Goal: Task Accomplishment & Management: Manage account settings

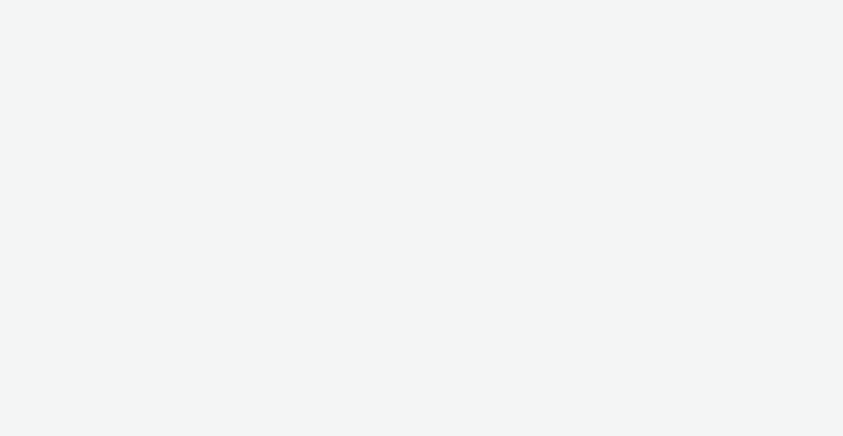
select select "3577b0fe-1e1b-4f05-a15f-27ee59b5ca2b"
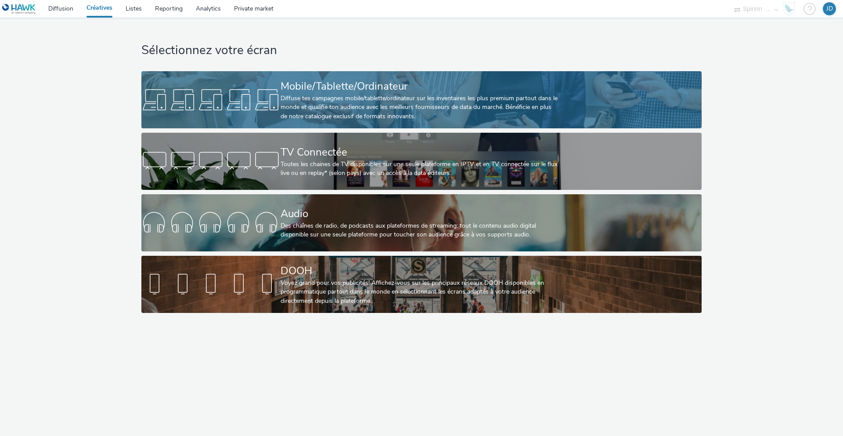
click at [447, 86] on div "Mobile/Tablette/Ordinateur" at bounding box center [420, 86] width 278 height 15
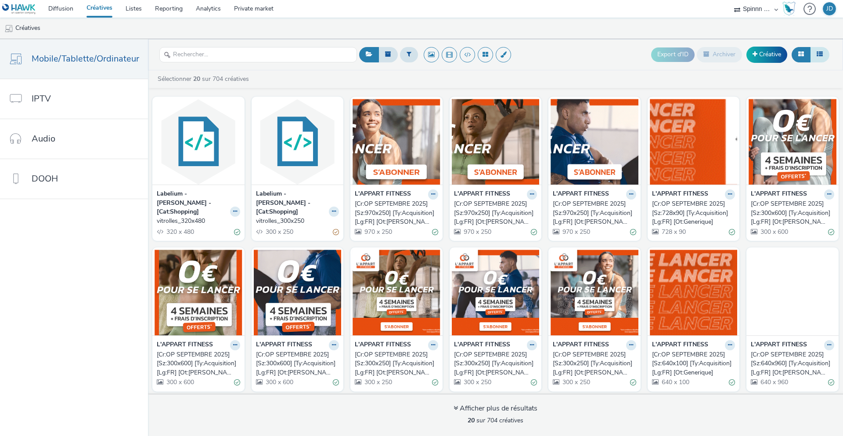
click at [819, 52] on icon at bounding box center [820, 54] width 6 height 6
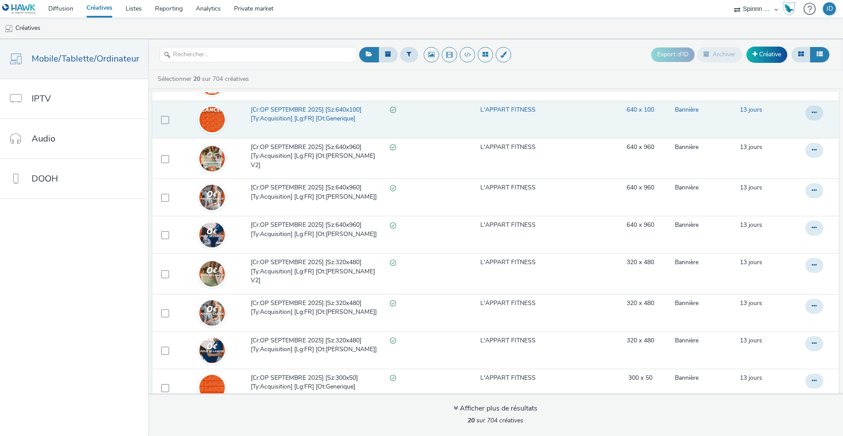
scroll to position [3, 0]
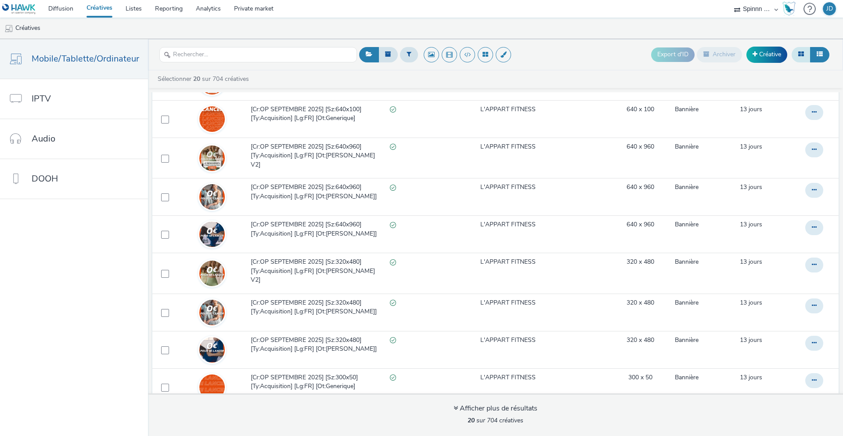
click at [803, 58] on button at bounding box center [801, 54] width 19 height 15
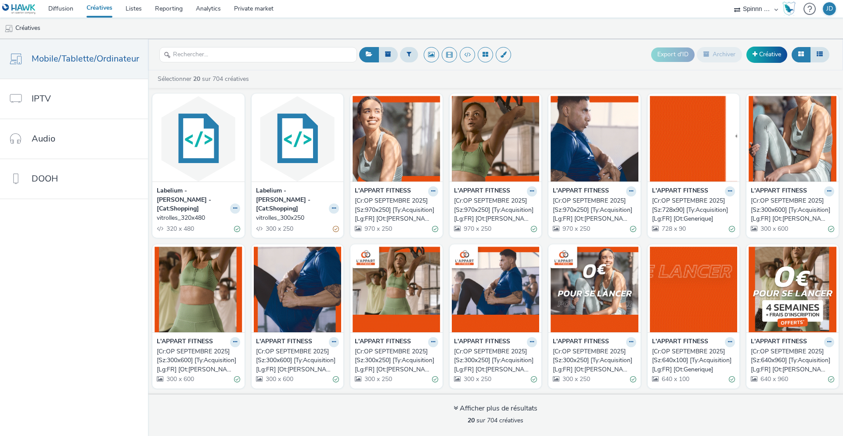
scroll to position [152, 0]
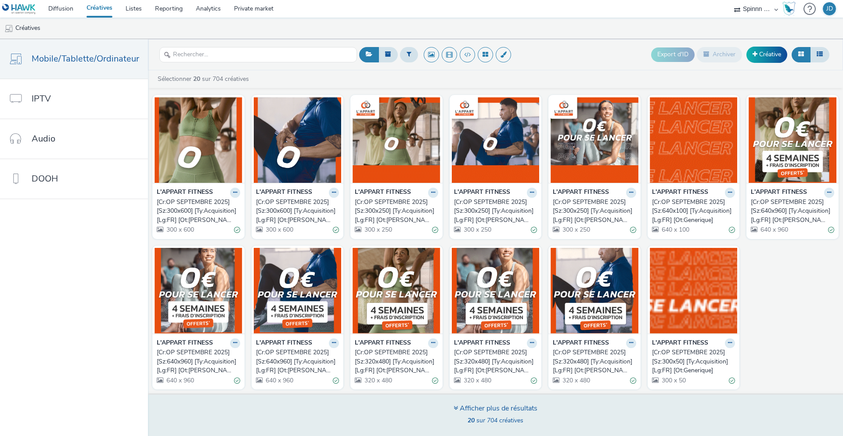
click at [493, 407] on div "Afficher plus de résultats" at bounding box center [496, 408] width 84 height 10
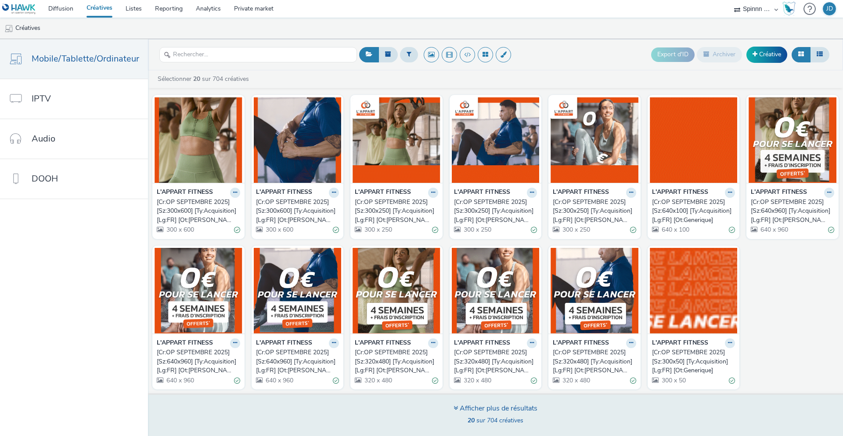
click at [454, 407] on icon at bounding box center [456, 407] width 4 height 7
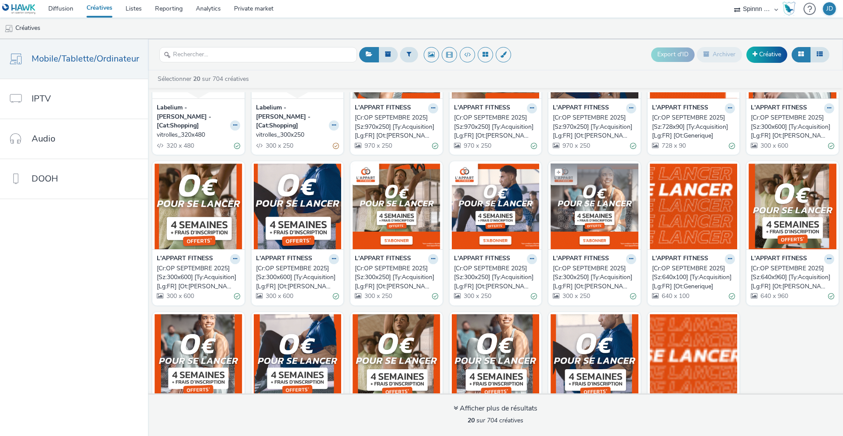
scroll to position [0, 0]
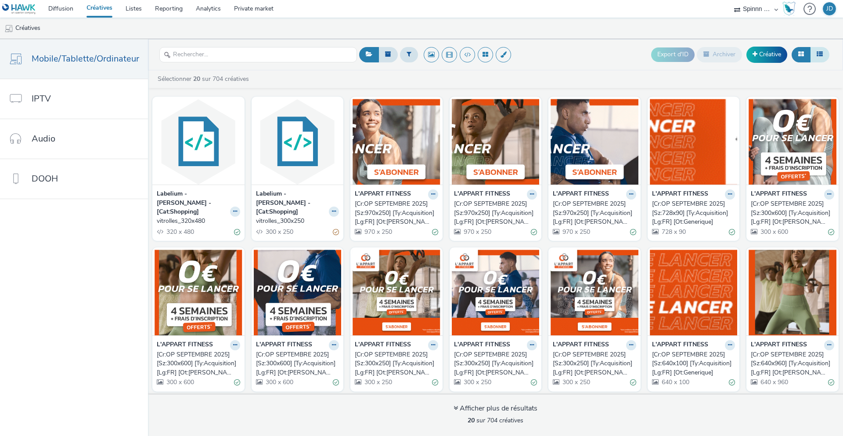
click at [813, 52] on button at bounding box center [819, 54] width 19 height 15
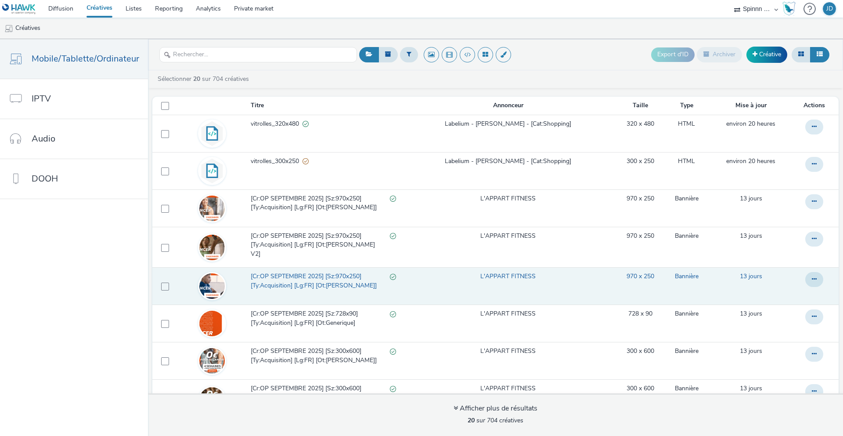
scroll to position [469, 0]
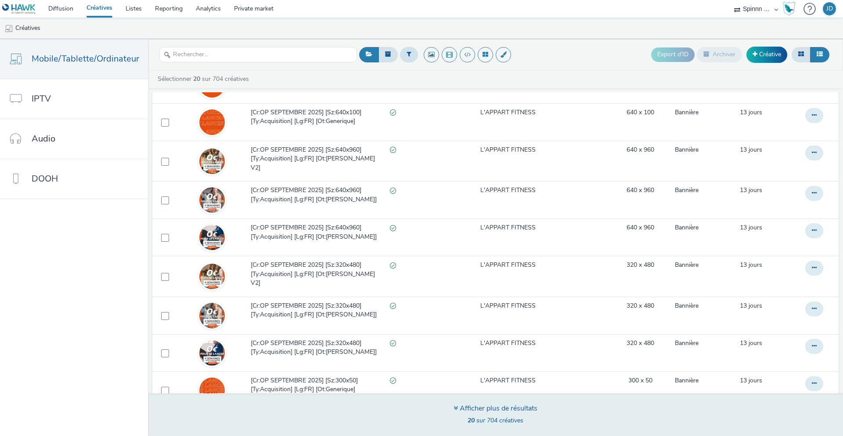
click at [483, 419] on span "20 sur 704 créatives" at bounding box center [496, 420] width 56 height 8
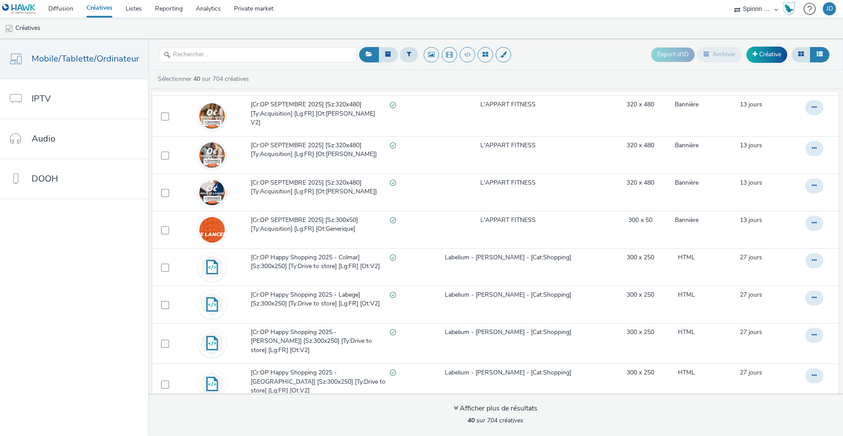
scroll to position [834, 0]
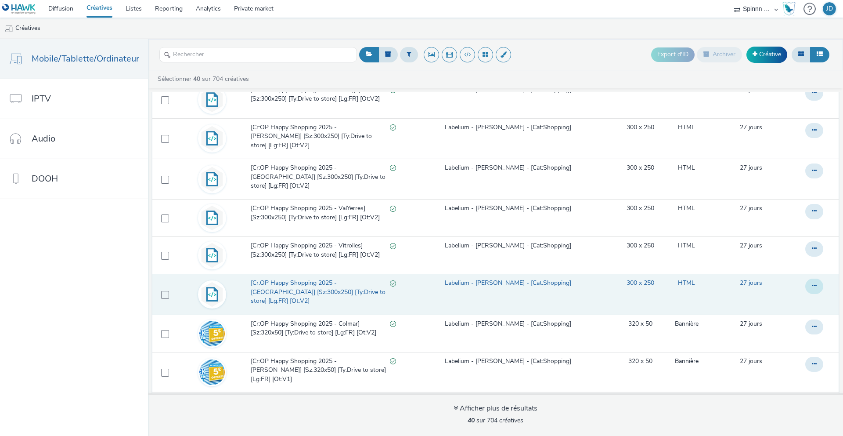
click at [812, 282] on icon at bounding box center [814, 285] width 5 height 6
click at [776, 295] on link "Modifier" at bounding box center [791, 304] width 66 height 18
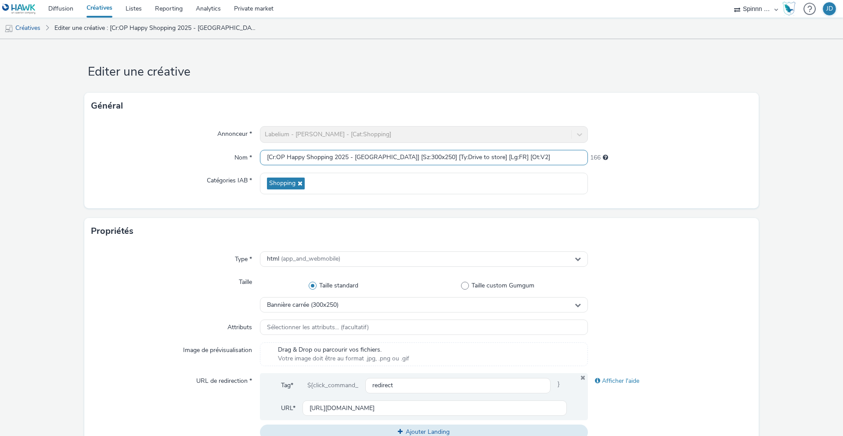
click at [392, 160] on input "[Cr:OP Happy Shopping 2025 - [GEOGRAPHIC_DATA]] [Sz:300x250] [Ty:Drive to store…" at bounding box center [424, 157] width 328 height 15
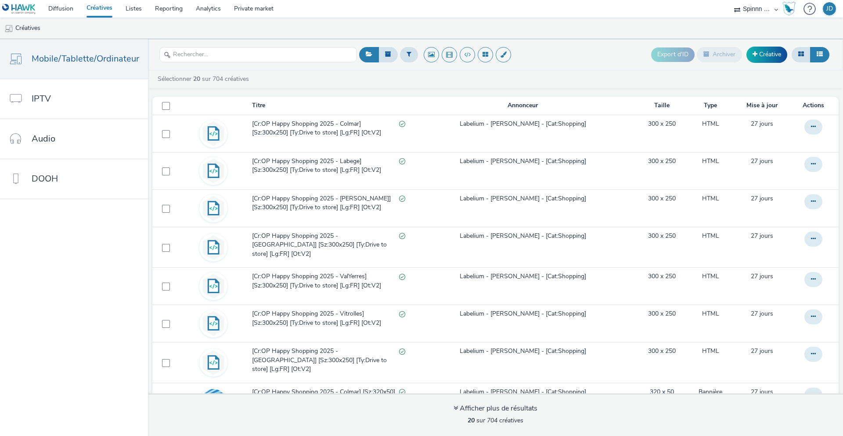
click at [90, 6] on link "Créatives" at bounding box center [99, 9] width 39 height 18
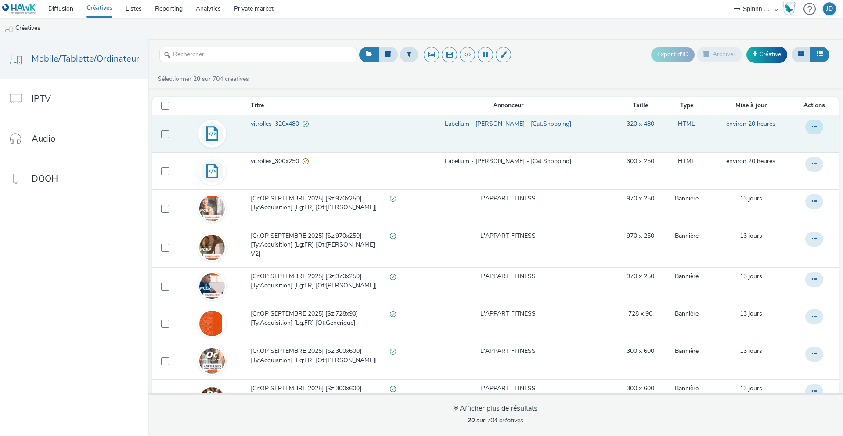
click at [812, 126] on icon at bounding box center [814, 126] width 5 height 6
click at [774, 141] on link "Modifier" at bounding box center [791, 145] width 66 height 18
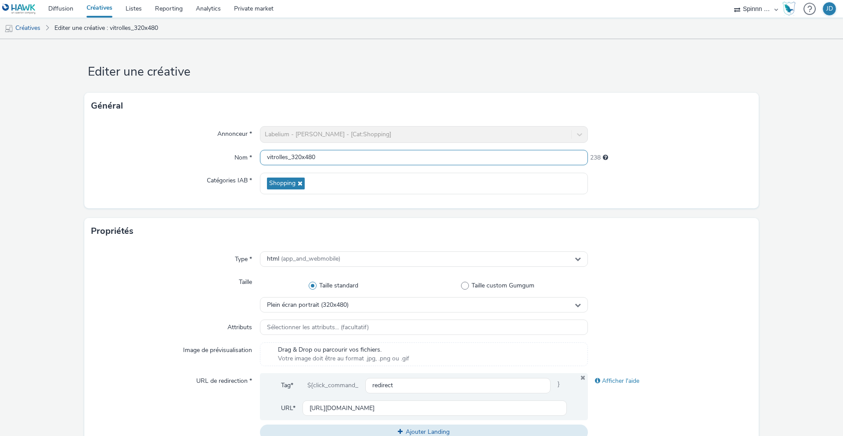
click at [344, 153] on input "vitrolles_320x480" at bounding box center [424, 157] width 328 height 15
paste input "[Cr:OP Happy Shopping 2025 - [GEOGRAPHIC_DATA]] [Sz:300x250] [Ty:Drive to store…"
drag, startPoint x: 332, startPoint y: 157, endPoint x: 286, endPoint y: 160, distance: 45.8
click at [286, 160] on input "[Cr:OP Happy Shopping 2025 - [GEOGRAPHIC_DATA]] [Sz:300x250] [Ty:Drive to store…" at bounding box center [424, 157] width 328 height 15
drag, startPoint x: 359, startPoint y: 158, endPoint x: 331, endPoint y: 157, distance: 28.6
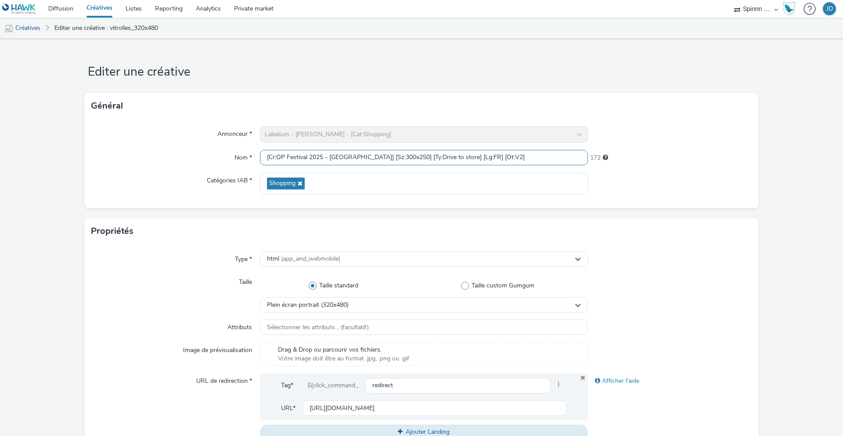
click at [331, 157] on input "[Cr:OP Festival 2025 - [GEOGRAPHIC_DATA]] [Sz:300x250] [Ty:Drive to store] [Lg:…" at bounding box center [424, 157] width 328 height 15
click at [374, 154] on input "[Cr:OP Festival 2025 - Vitrolles] [Sz:300x250] [Ty:Drive to store] [Lg:FR] [Ot:…" at bounding box center [424, 157] width 328 height 15
click at [481, 157] on input "[Cr:OP Festival 2025 - Vitrolles] [Sz:320x480] [Ty:Drive to store] [Lg:FR] [Ot:…" at bounding box center [424, 157] width 328 height 15
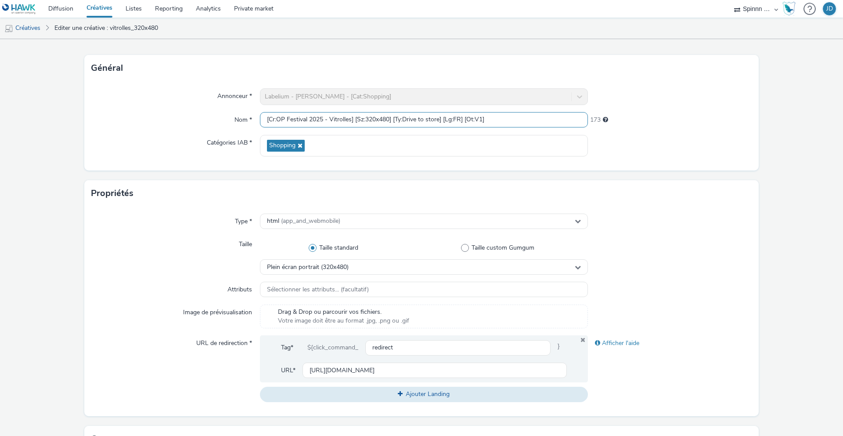
scroll to position [95, 0]
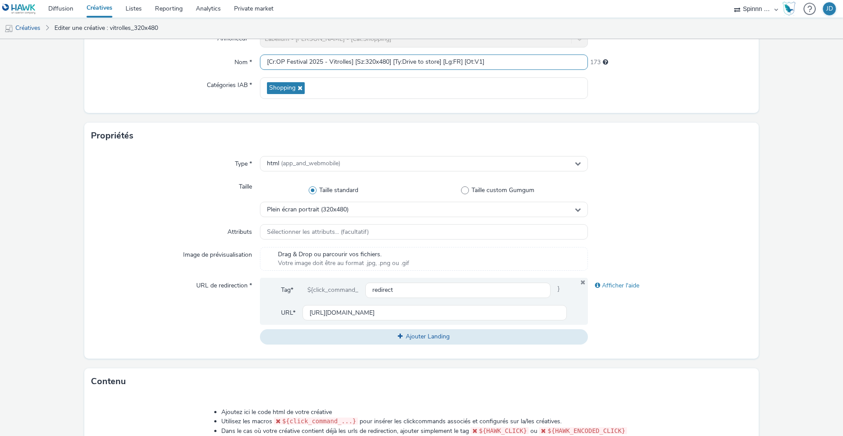
click at [361, 65] on input "[Cr:OP Festival 2025 - Vitrolles] [Sz:320x480] [Ty:Drive to store] [Lg:FR] [Ot:…" at bounding box center [424, 61] width 328 height 15
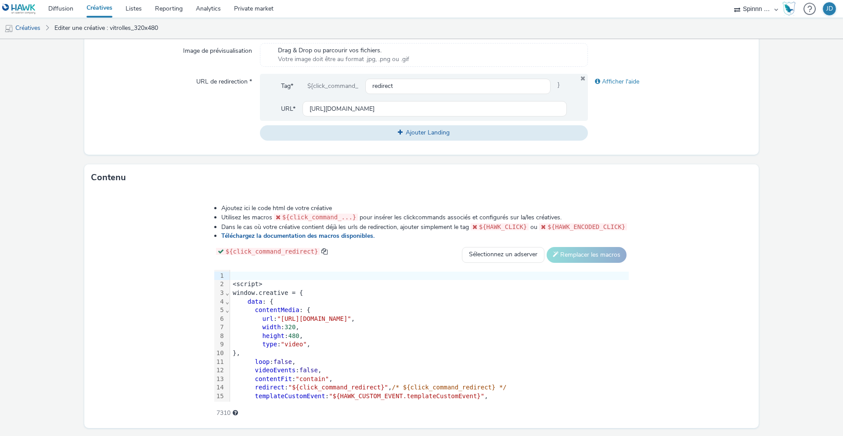
scroll to position [324, 0]
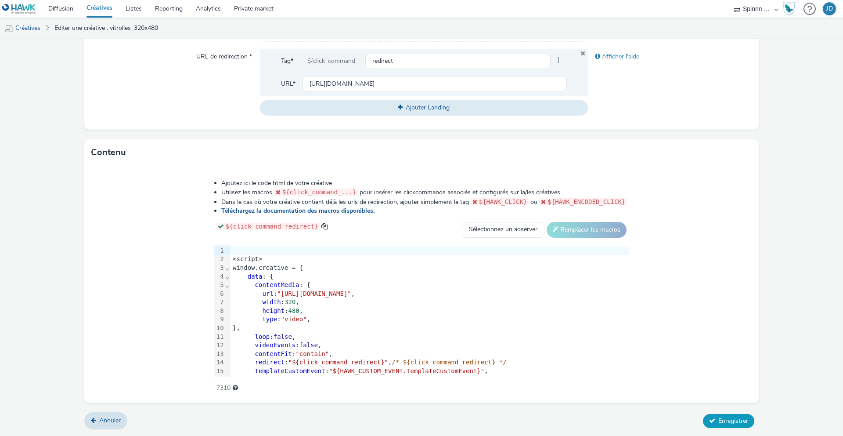
type input "[Cr:OP Festival 2025 - Vitrolles] [Sz:320x480] [Ty:Drive to store] [Lg:FR] [Ot:…"
click at [715, 415] on button "Enregistrer" at bounding box center [728, 421] width 51 height 14
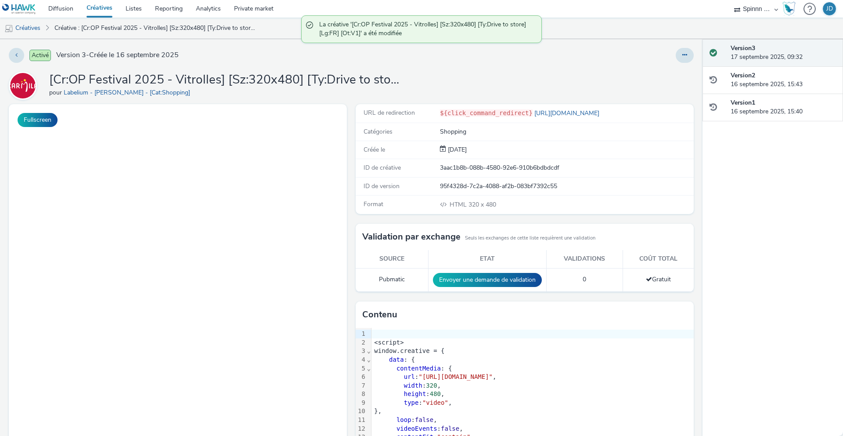
click at [102, 10] on link "Créatives" at bounding box center [99, 9] width 39 height 18
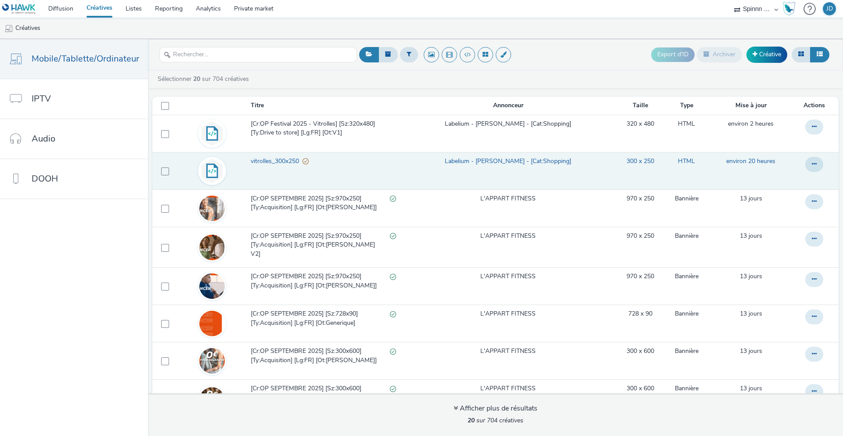
click at [286, 163] on span "vitrolles_300x250" at bounding box center [277, 161] width 52 height 9
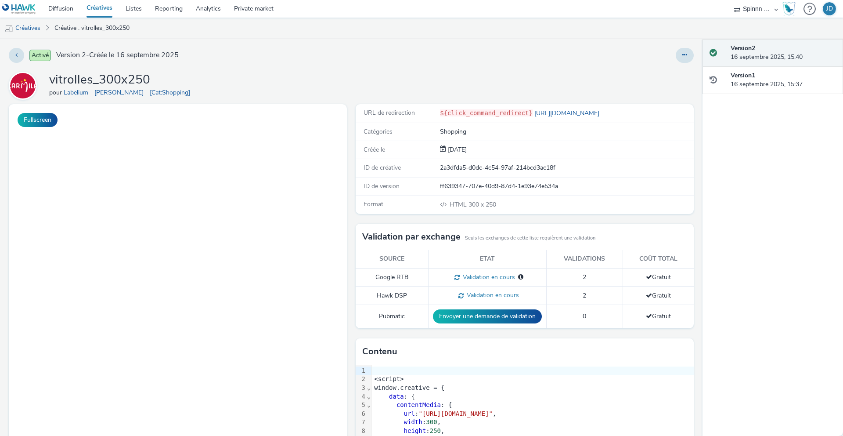
drag, startPoint x: 683, startPoint y: 58, endPoint x: 677, endPoint y: 63, distance: 7.1
click at [682, 58] on button at bounding box center [685, 55] width 18 height 15
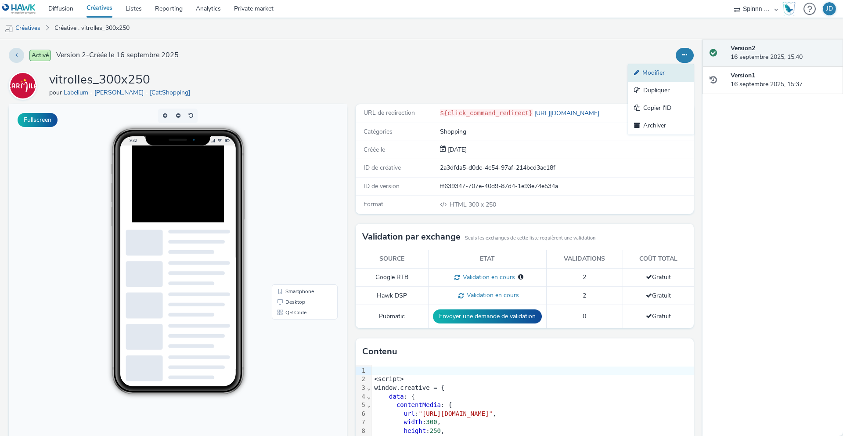
click at [660, 66] on link "Modifier" at bounding box center [661, 73] width 66 height 18
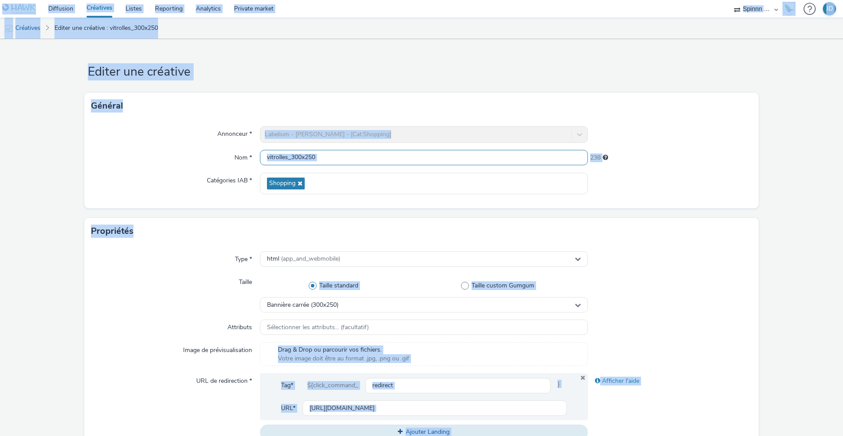
click at [348, 157] on input "vitrolles_300x250" at bounding box center [424, 157] width 328 height 15
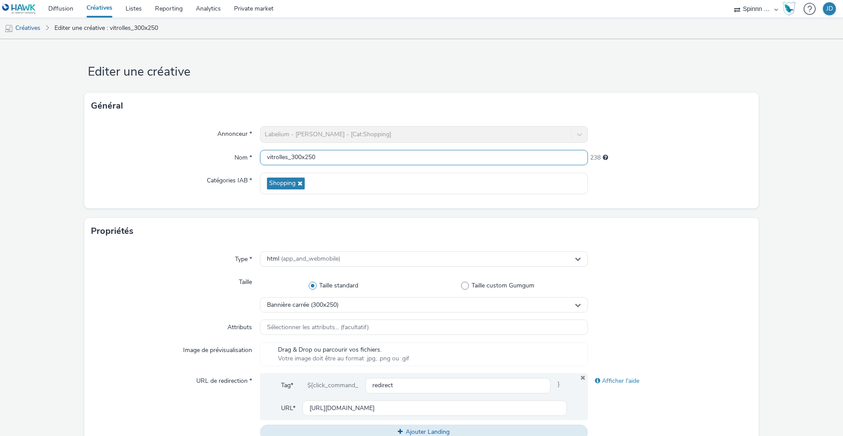
paste input "[Cr:OP Festival 2025 - Vitrolles] [Sz:320x480] [Ty:Drive to store] [Lg:FR] [Ot:…"
click at [375, 158] on input "[Cr:OP Festival 2025 - Vitrolles] [Sz:320x480] [Ty:Drive to store] [Lg:FR] [Ot:…" at bounding box center [424, 157] width 328 height 15
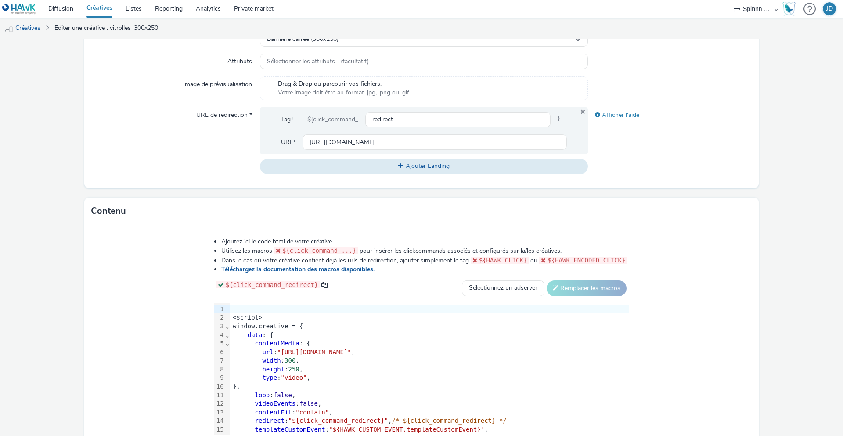
scroll to position [324, 0]
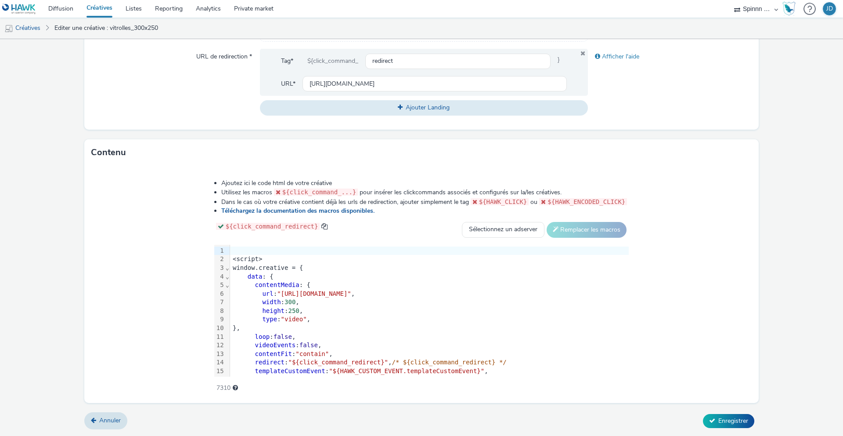
type input "[Cr:OP Festival 2025 - Vitrolles] [Sz:300x250] [Ty:Drive to store] [Lg:FR] [Ot:…"
drag, startPoint x: 721, startPoint y: 431, endPoint x: 723, endPoint y: 427, distance: 4.7
click at [721, 431] on form "Editer une créative Général Annonceur * Labelium - [PERSON_NAME] - [Cat:Shoppin…" at bounding box center [421, 75] width 843 height 721
click at [725, 423] on span "Enregistrer" at bounding box center [734, 420] width 30 height 8
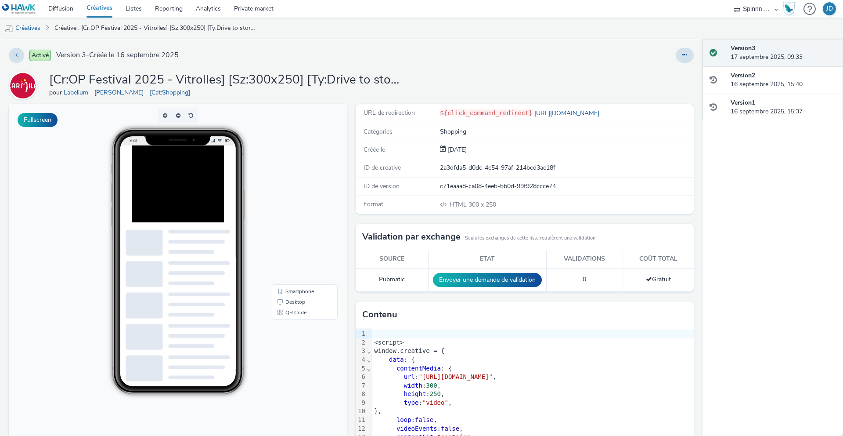
click at [103, 10] on link "Créatives" at bounding box center [99, 9] width 39 height 18
